Goal: Task Accomplishment & Management: Complete application form

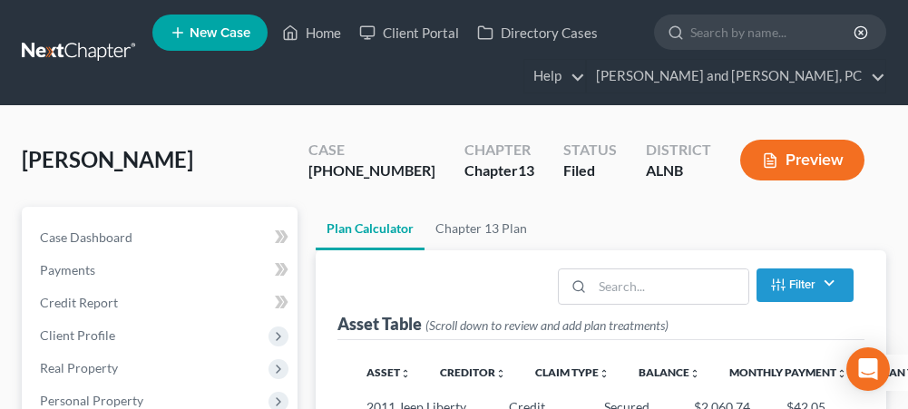
select select "48"
click at [309, 33] on link "Home" at bounding box center [311, 32] width 77 height 33
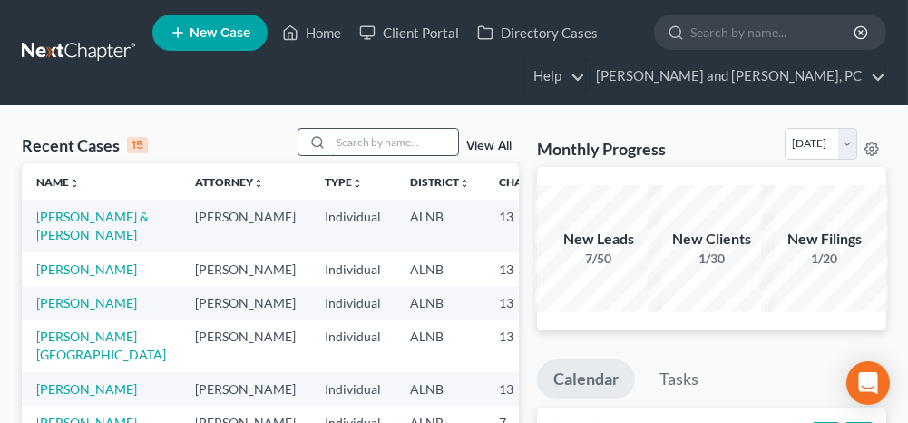
click at [381, 144] on input "search" at bounding box center [394, 142] width 127 height 26
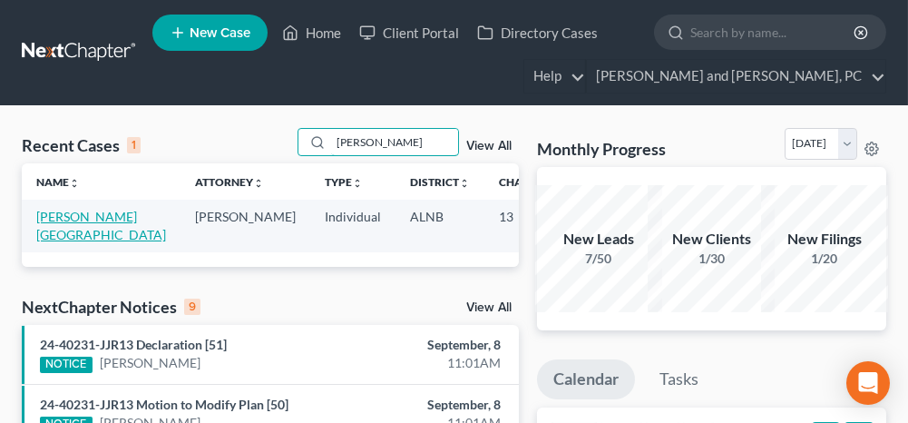
type input "[PERSON_NAME]"
click at [74, 212] on link "[PERSON_NAME][GEOGRAPHIC_DATA]" at bounding box center [101, 226] width 130 height 34
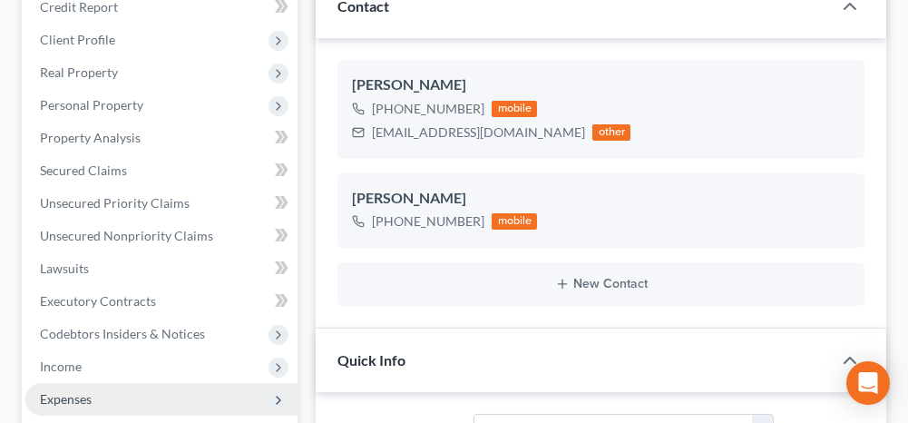
scroll to position [363, 0]
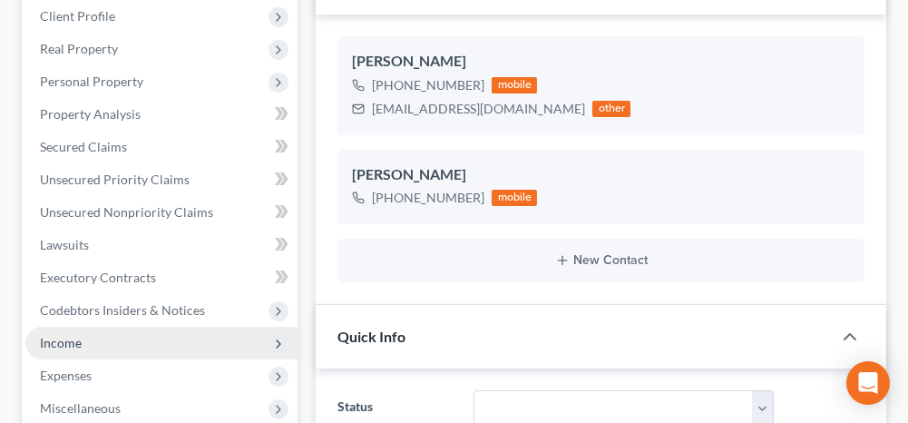
click at [84, 327] on span "Income" at bounding box center [161, 343] width 272 height 33
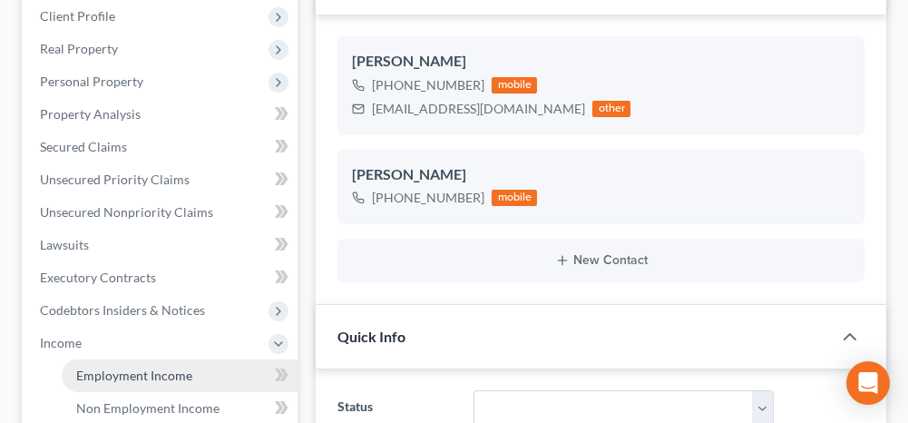
click at [99, 367] on span "Employment Income" at bounding box center [134, 374] width 116 height 15
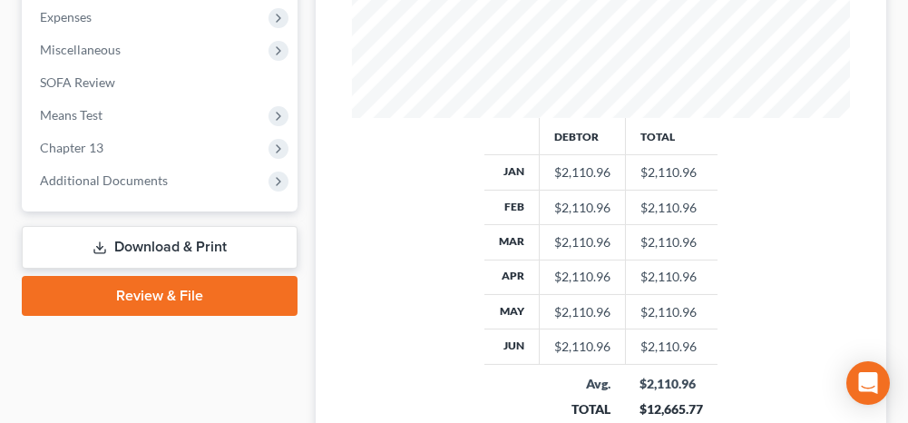
scroll to position [907, 0]
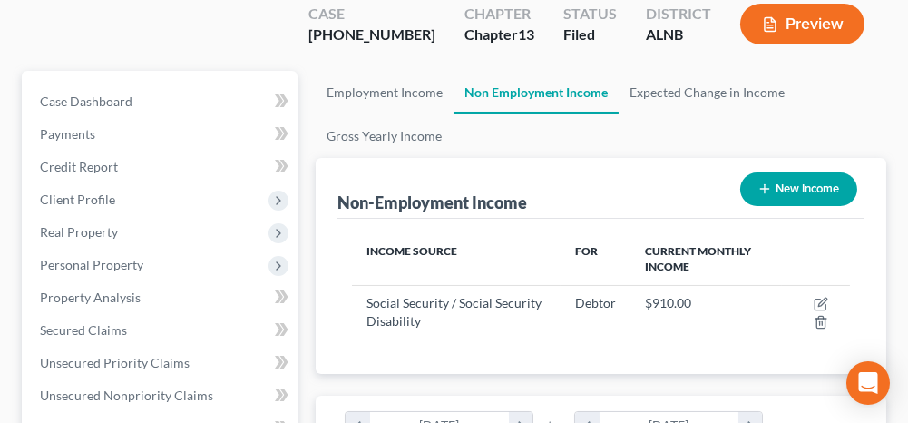
scroll to position [181, 0]
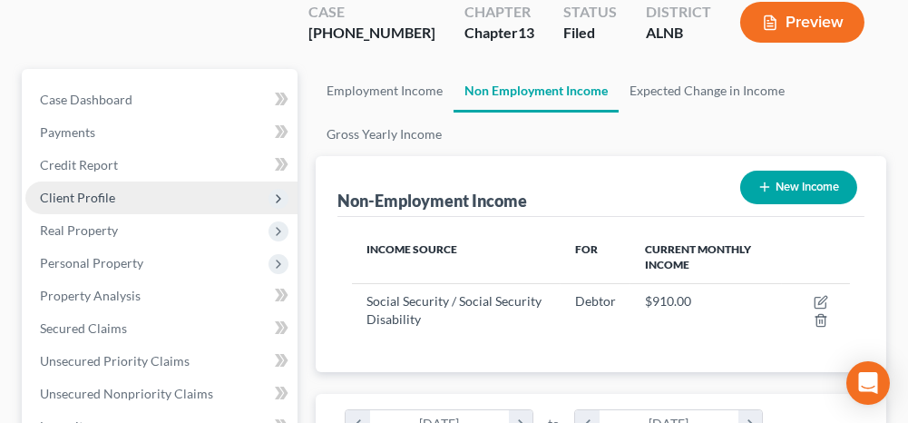
click at [104, 190] on span "Client Profile" at bounding box center [77, 197] width 75 height 15
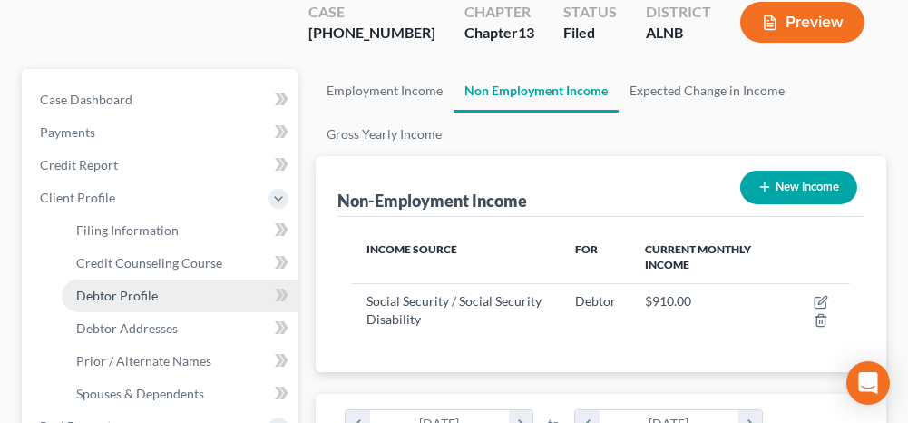
click at [102, 288] on span "Debtor Profile" at bounding box center [117, 295] width 82 height 15
select select "4"
select select "1"
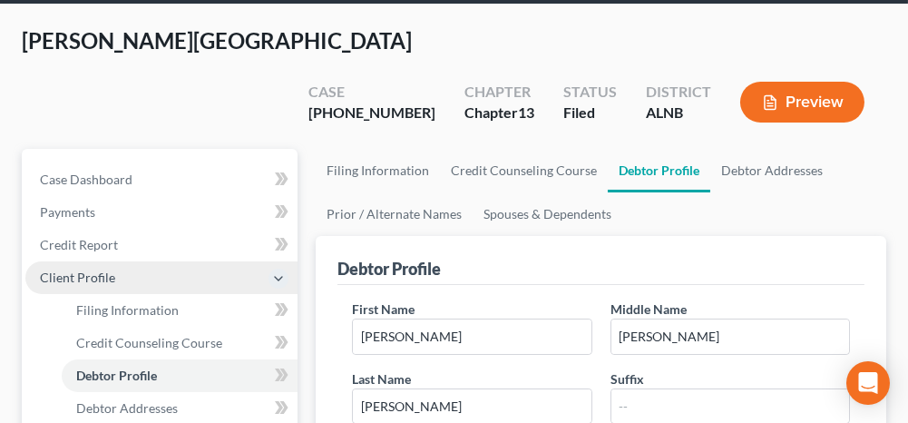
radio input "true"
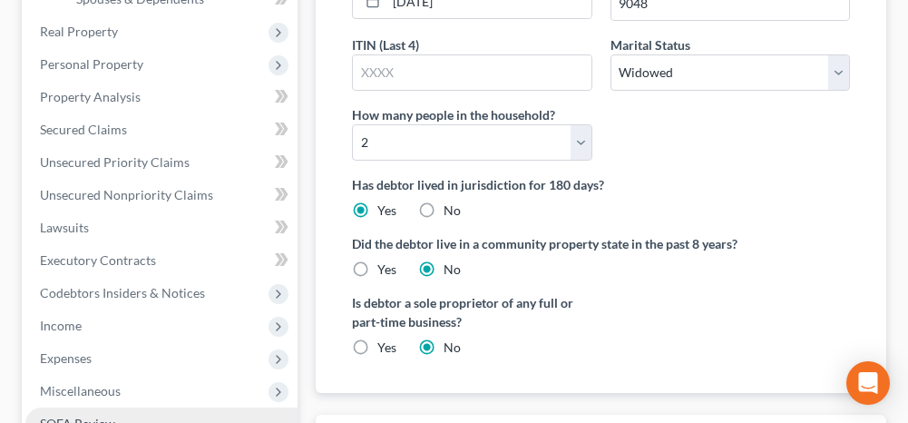
scroll to position [635, 0]
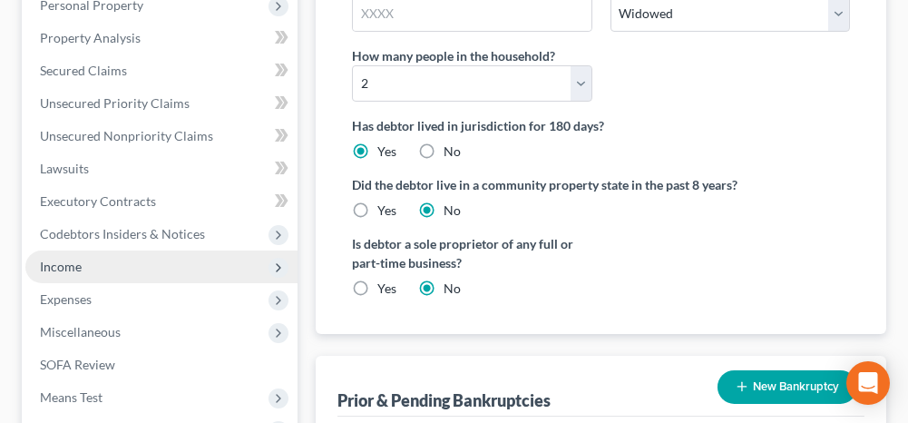
click at [121, 250] on span "Income" at bounding box center [161, 266] width 272 height 33
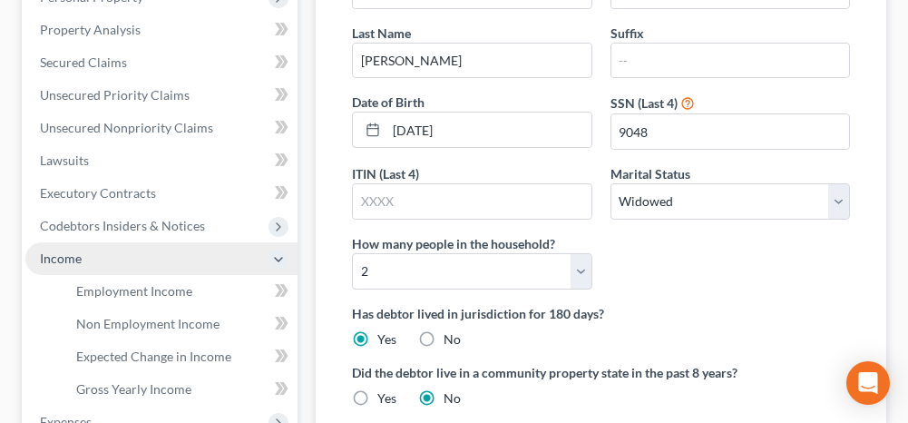
scroll to position [439, 0]
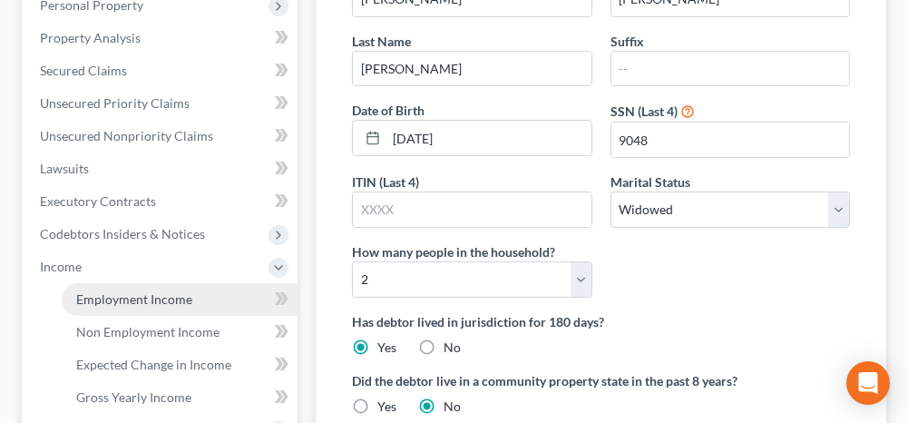
click at [139, 291] on span "Employment Income" at bounding box center [134, 298] width 116 height 15
